Goal: Task Accomplishment & Management: Manage account settings

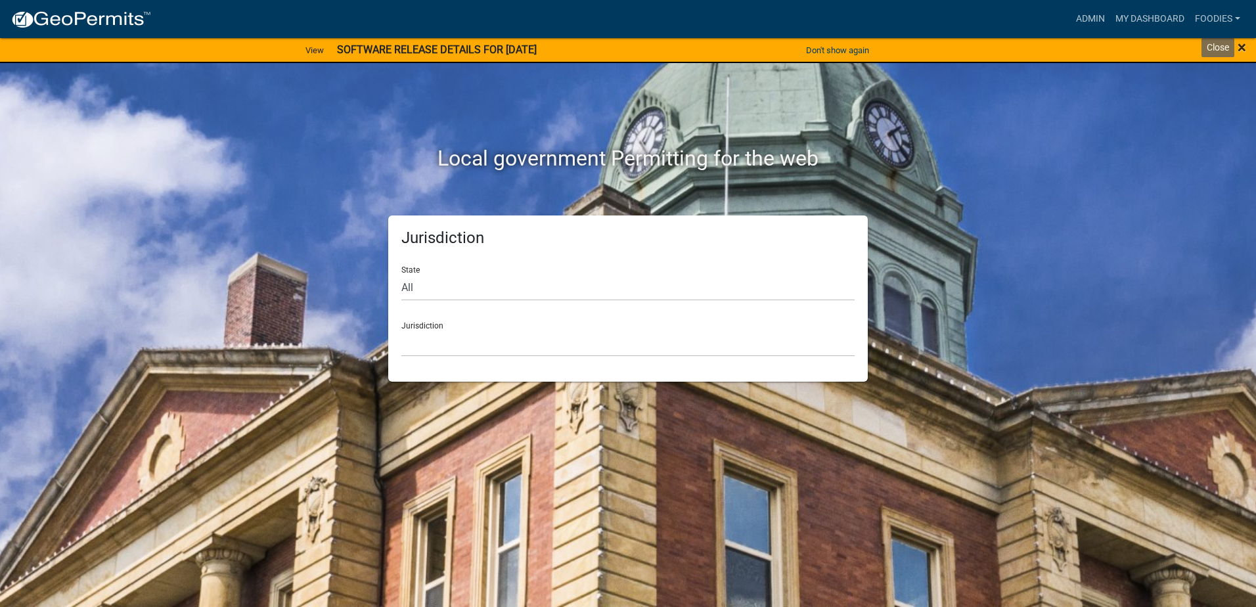
click at [1240, 49] on span "×" at bounding box center [1242, 47] width 9 height 18
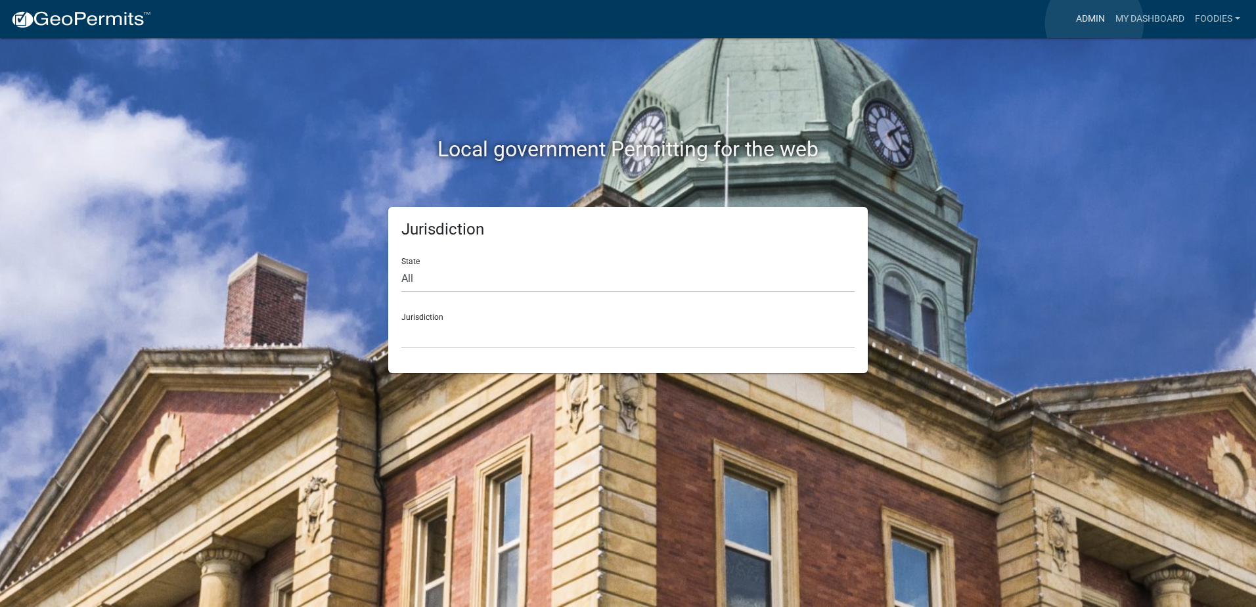
click at [1095, 23] on link "Admin" at bounding box center [1090, 19] width 39 height 25
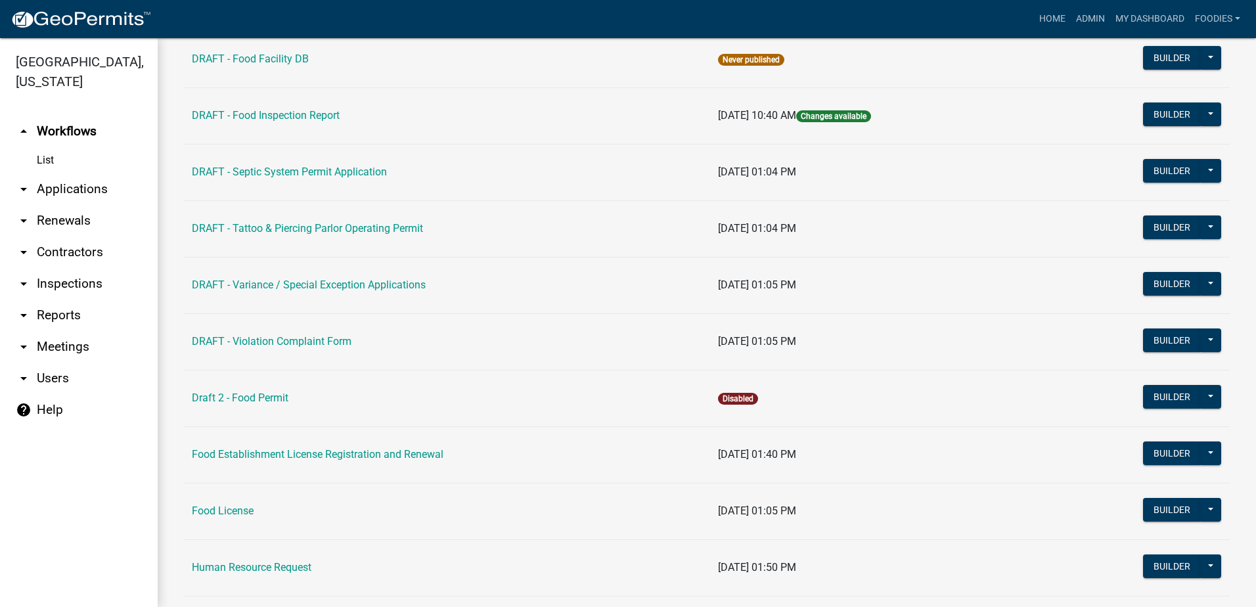
scroll to position [394, 0]
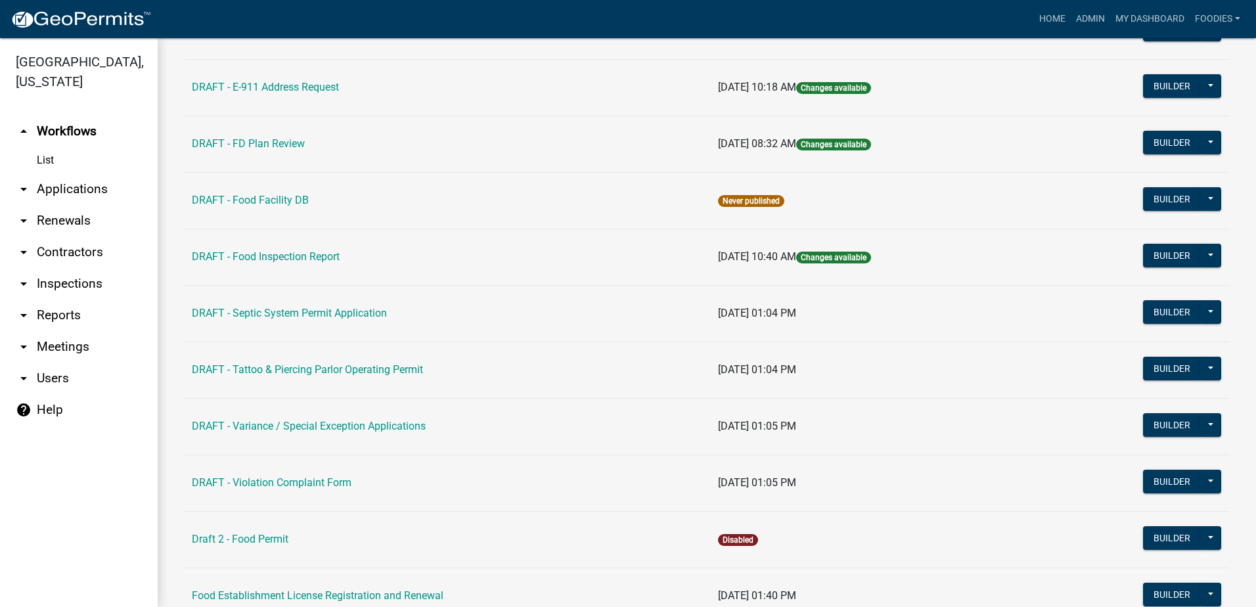
click at [66, 173] on link "arrow_drop_down Applications" at bounding box center [79, 189] width 158 height 32
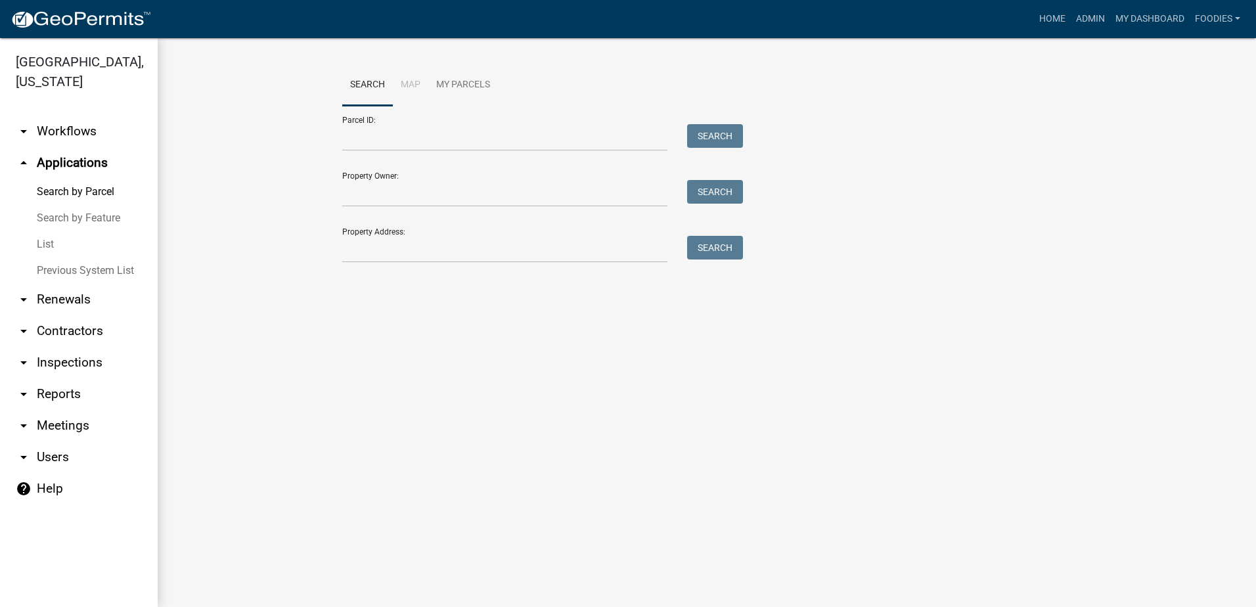
click at [39, 231] on link "List" at bounding box center [79, 244] width 158 height 26
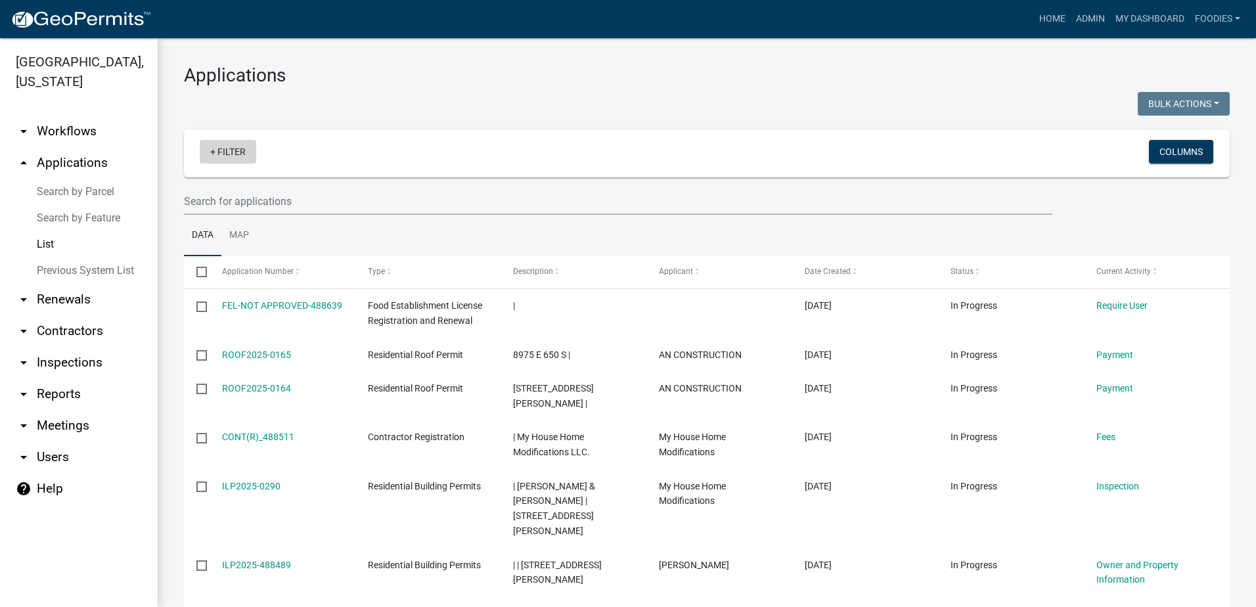
click at [212, 156] on link "+ Filter" at bounding box center [228, 152] width 57 height 24
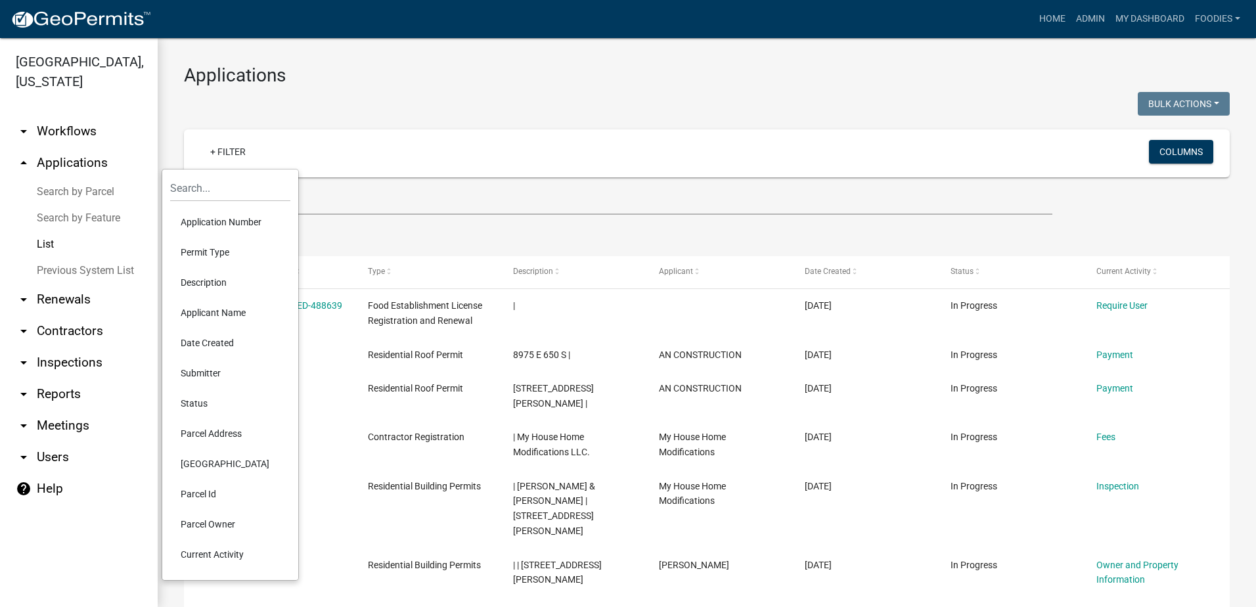
click at [208, 244] on li "Permit Type" at bounding box center [230, 252] width 120 height 30
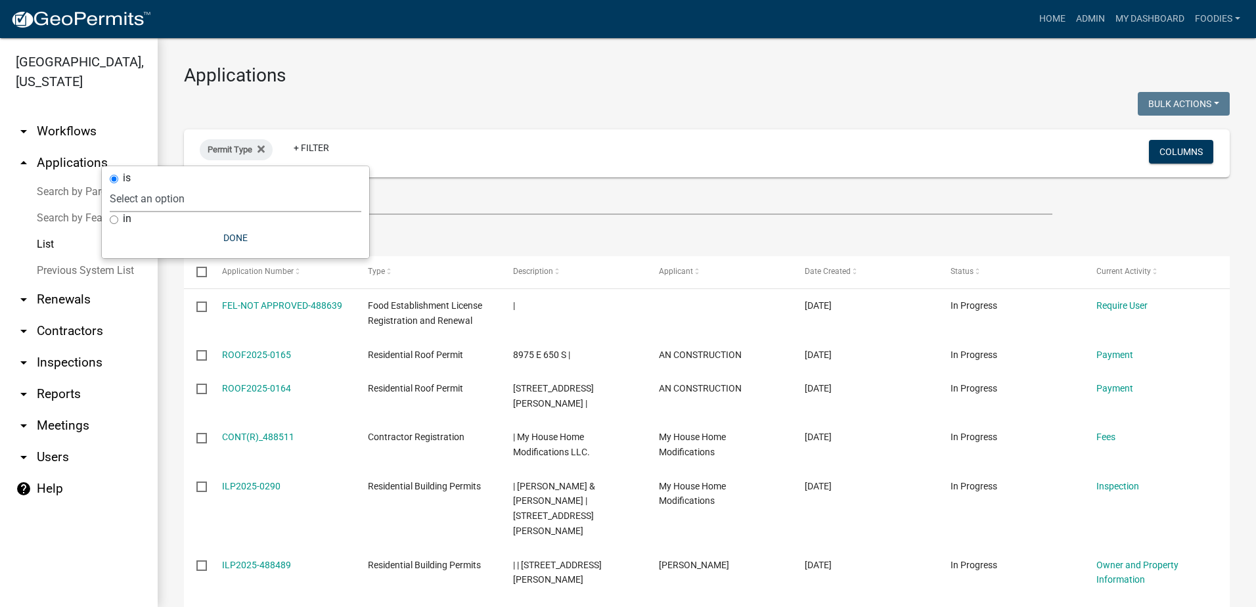
click at [135, 198] on select "Select an option Central Dispatch Tower Site Inspections Contractor Registratio…" at bounding box center [236, 198] width 252 height 27
select select "7362a323-3c1d-4490-99d0-a4a5c07fb8ef"
click at [218, 185] on select "Select an option Central Dispatch Tower Site Inspections Contractor Registratio…" at bounding box center [236, 198] width 252 height 27
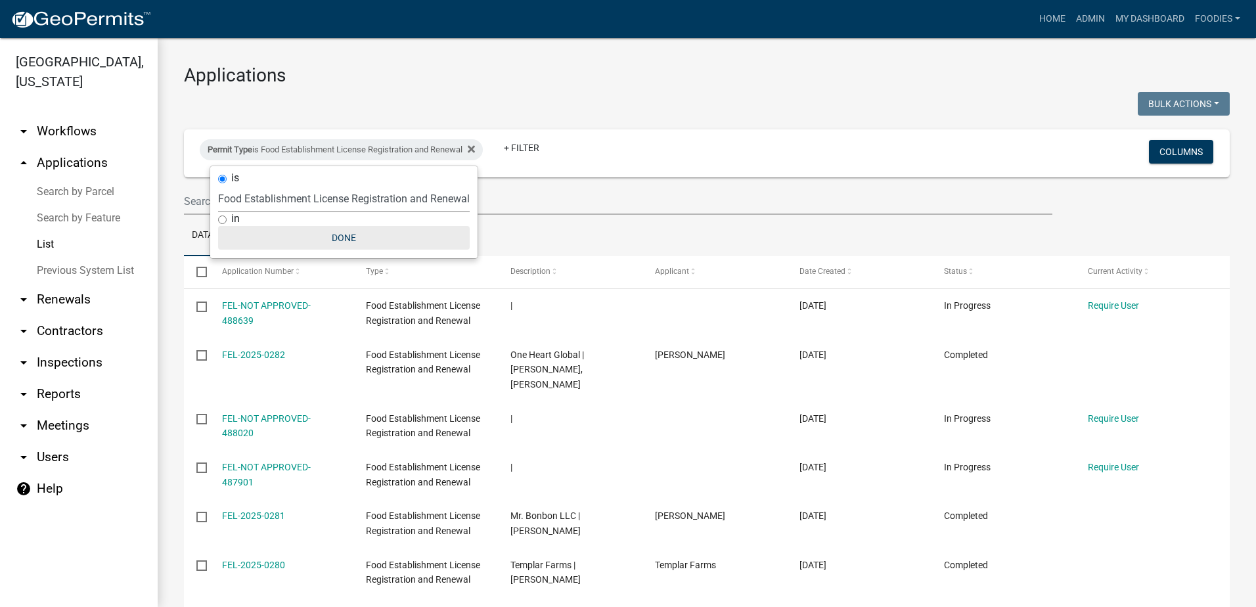
click at [352, 241] on button "Done" at bounding box center [344, 238] width 252 height 24
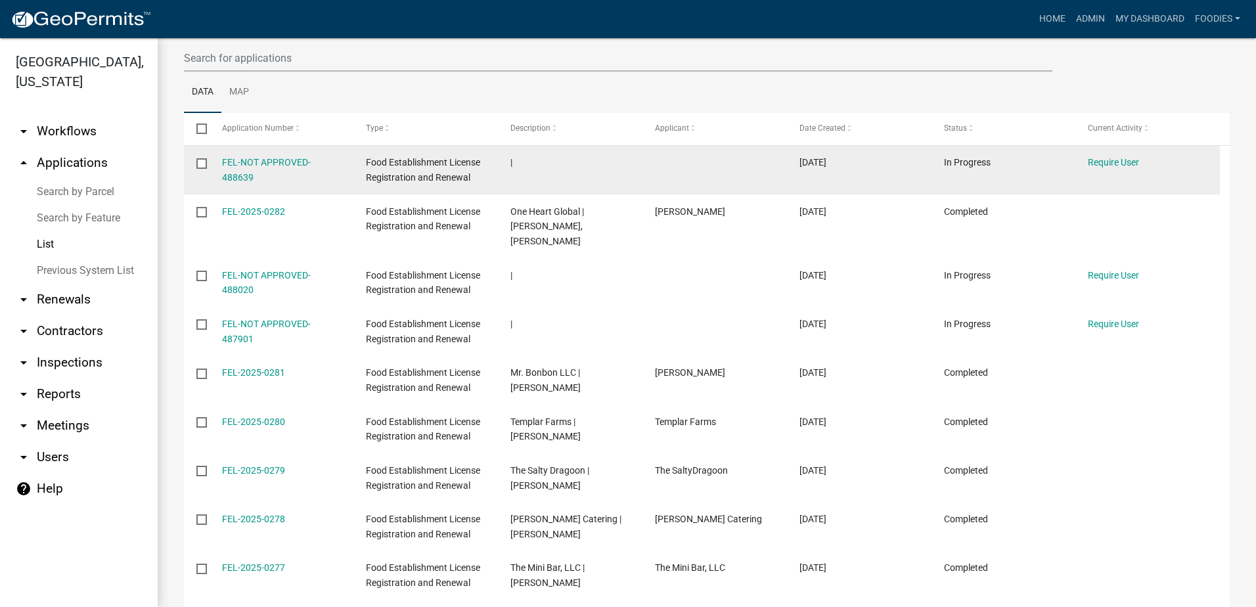
scroll to position [290, 0]
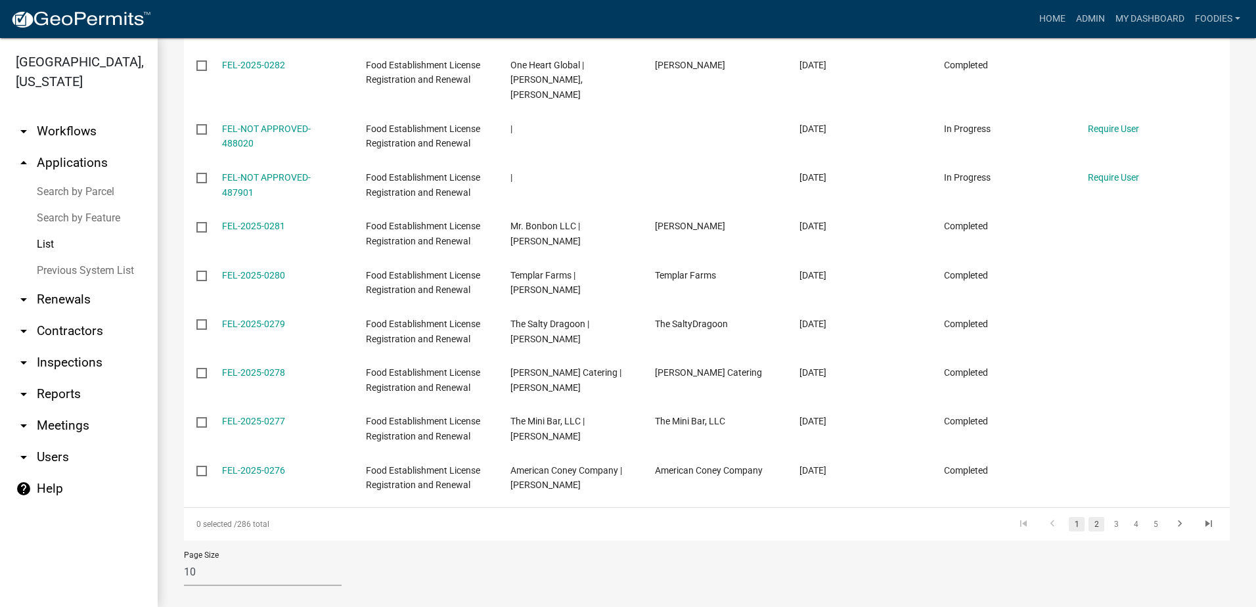
click at [1089, 517] on link "2" at bounding box center [1097, 524] width 16 height 14
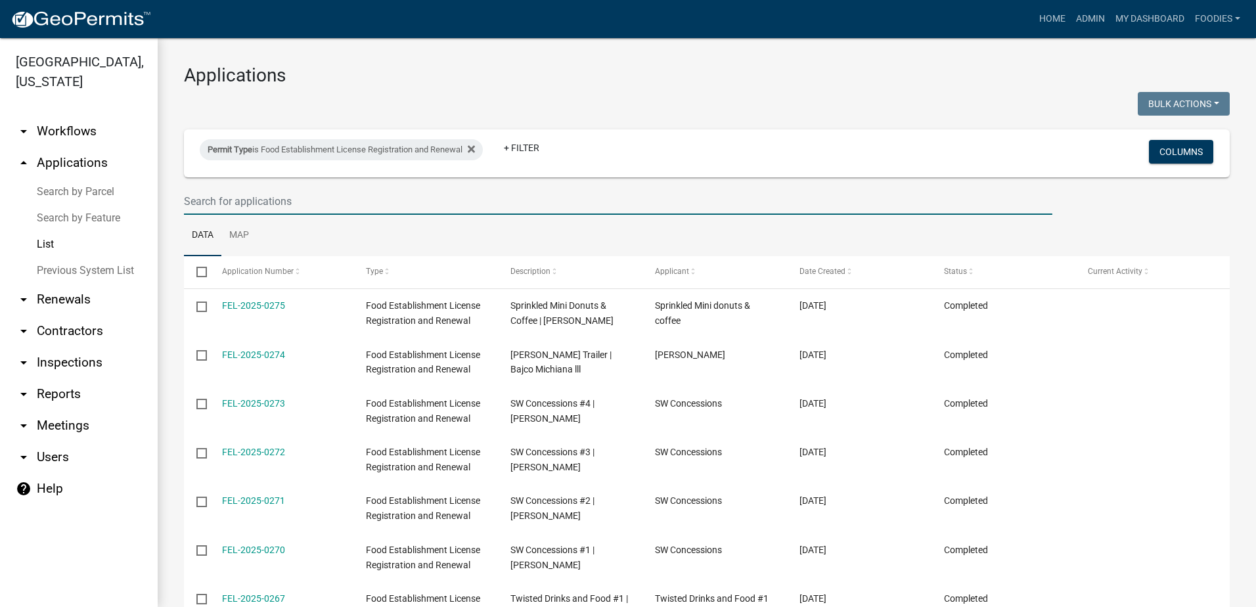
click at [263, 193] on input "text" at bounding box center [618, 201] width 869 height 27
click at [670, 231] on ul "Data Map" at bounding box center [707, 235] width 1046 height 41
click at [237, 208] on input "text" at bounding box center [618, 201] width 869 height 27
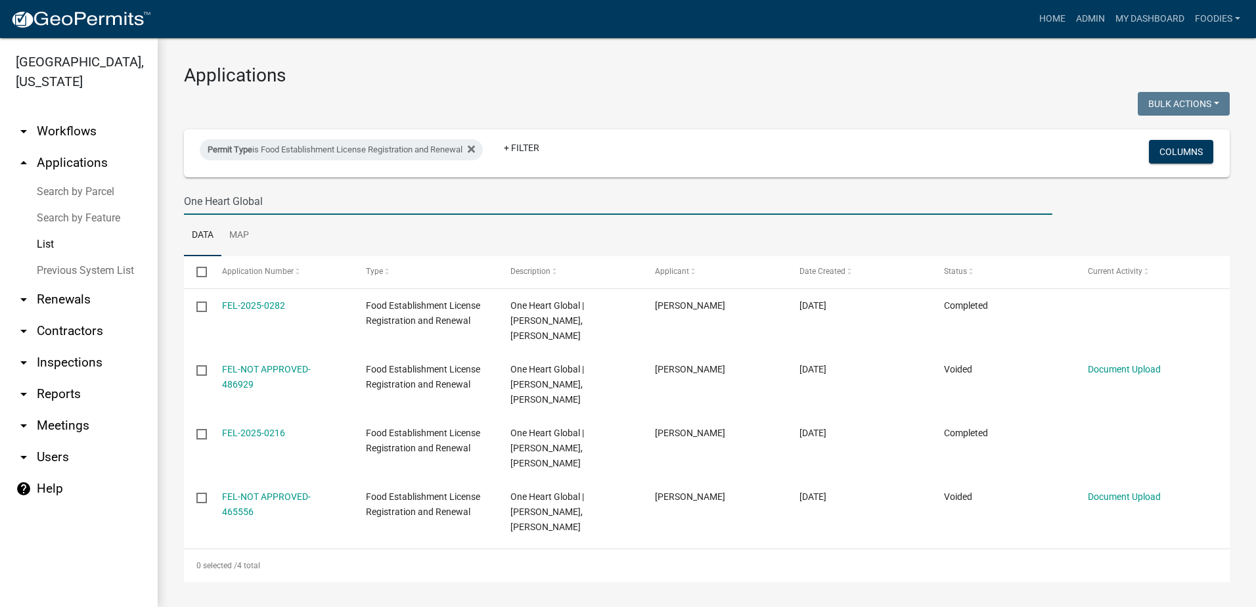
type input "One Heart Global"
